Goal: Contribute content: Contribute content

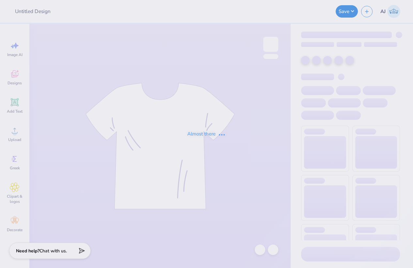
type input "[PERSON_NAME] : [PERSON_NAME][GEOGRAPHIC_DATA]"
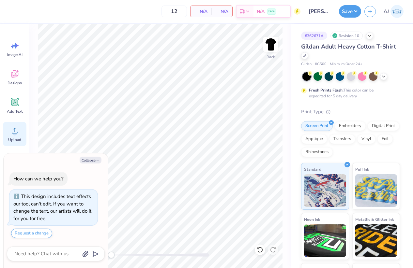
click at [17, 135] on icon at bounding box center [15, 131] width 10 height 10
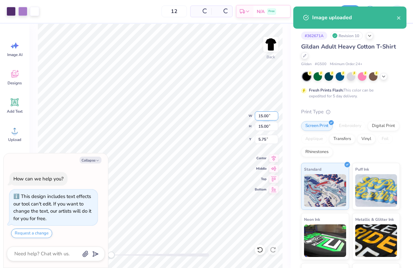
click at [264, 116] on input "15.00" at bounding box center [266, 115] width 23 height 9
type textarea "x"
click at [264, 116] on input "15.00" at bounding box center [266, 115] width 23 height 9
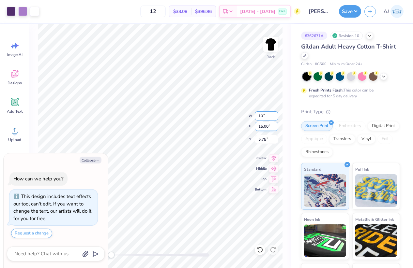
type input "10"
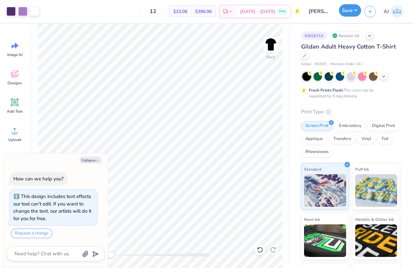
click at [357, 9] on button "Save" at bounding box center [350, 10] width 22 height 12
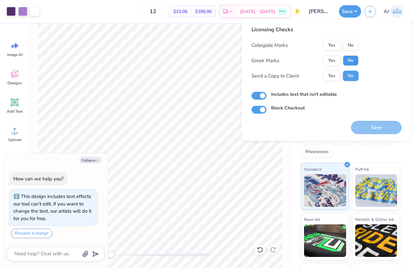
click at [347, 59] on button "No" at bounding box center [351, 60] width 16 height 10
click at [330, 43] on button "Yes" at bounding box center [331, 45] width 17 height 10
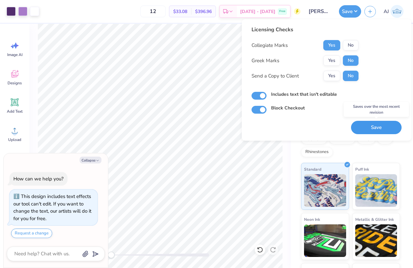
click at [362, 126] on button "Save" at bounding box center [376, 127] width 51 height 13
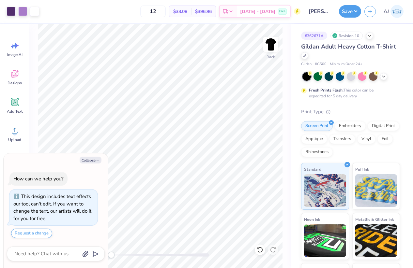
type textarea "x"
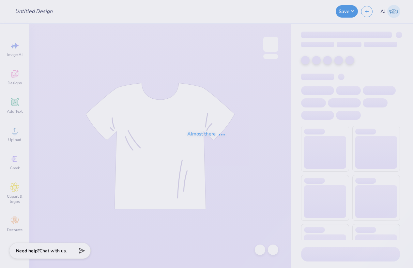
type input "Career Week - Class Officer Collective at [GEOGRAPHIC_DATA] U"
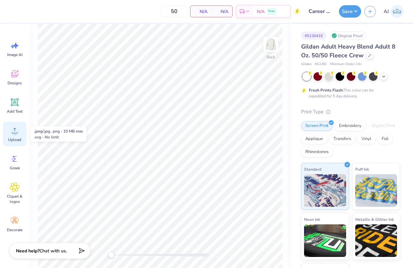
click at [16, 137] on span "Upload" at bounding box center [14, 139] width 13 height 5
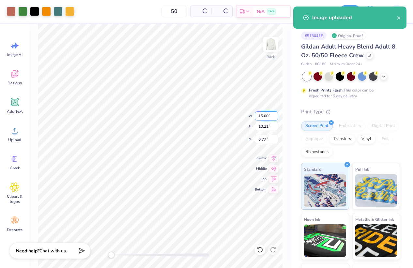
click at [264, 115] on input "15.00" at bounding box center [266, 115] width 23 height 9
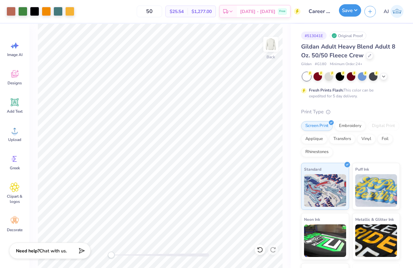
click at [356, 10] on button "Save" at bounding box center [350, 10] width 22 height 12
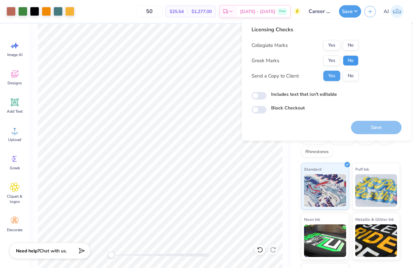
click at [348, 60] on button "No" at bounding box center [351, 60] width 16 height 10
click at [328, 42] on button "Yes" at bounding box center [331, 45] width 17 height 10
click at [258, 96] on input "Includes text that isn't editable" at bounding box center [258, 96] width 15 height 8
checkbox input "true"
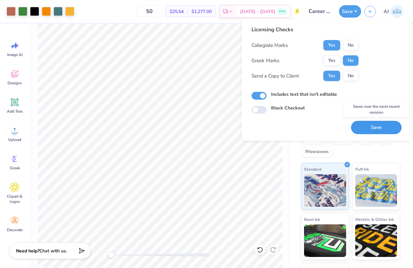
click at [366, 127] on button "Save" at bounding box center [376, 127] width 51 height 13
